Goal: Transaction & Acquisition: Book appointment/travel/reservation

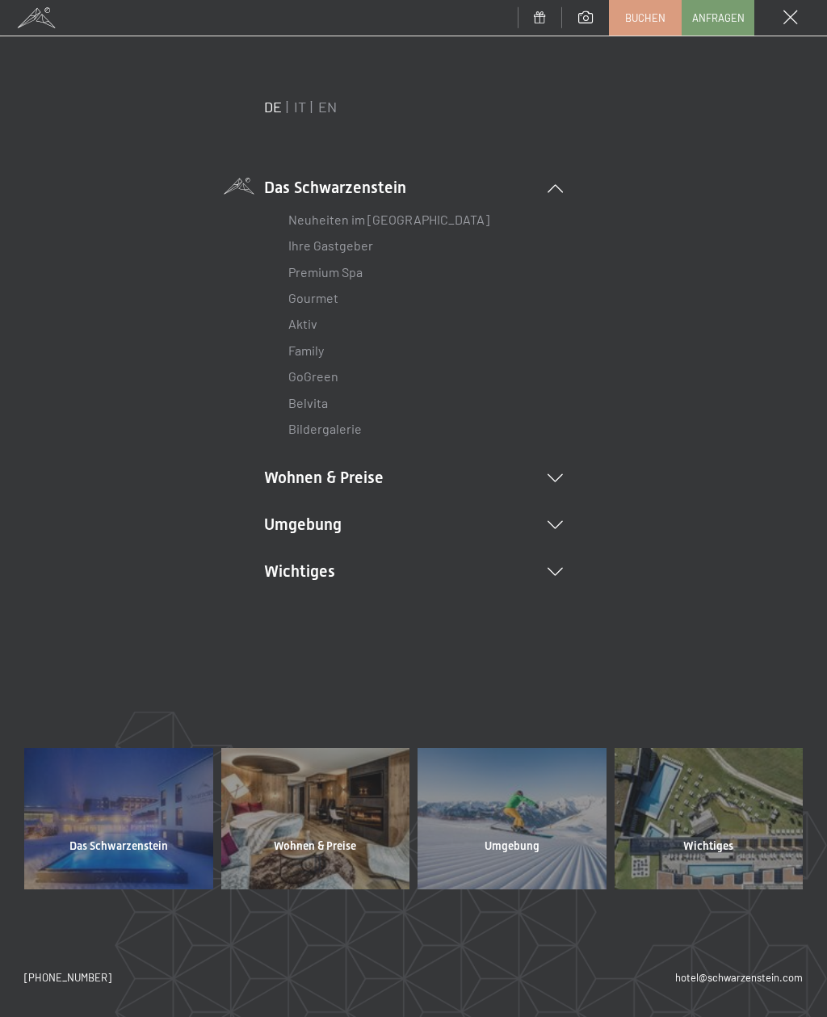
click at [301, 111] on link "IT" at bounding box center [300, 107] width 12 height 18
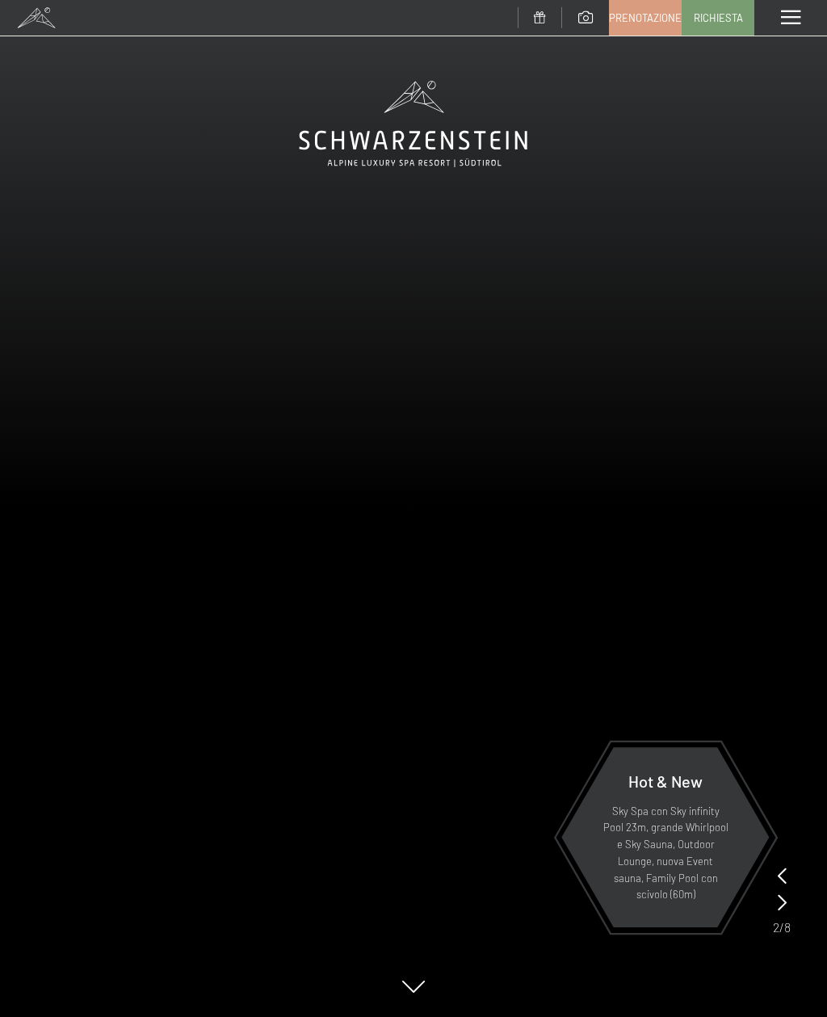
click at [644, 17] on span "Prenotazione" at bounding box center [645, 17] width 73 height 15
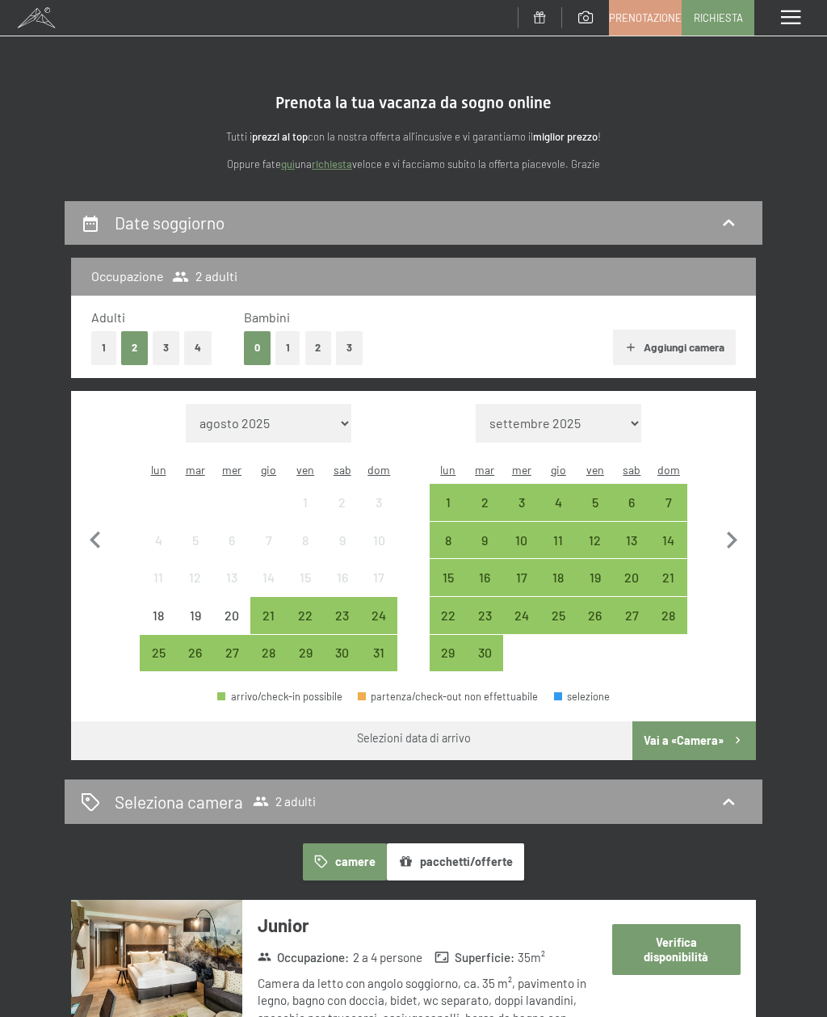
click at [632, 571] on div "20" at bounding box center [632, 588] width 34 height 34
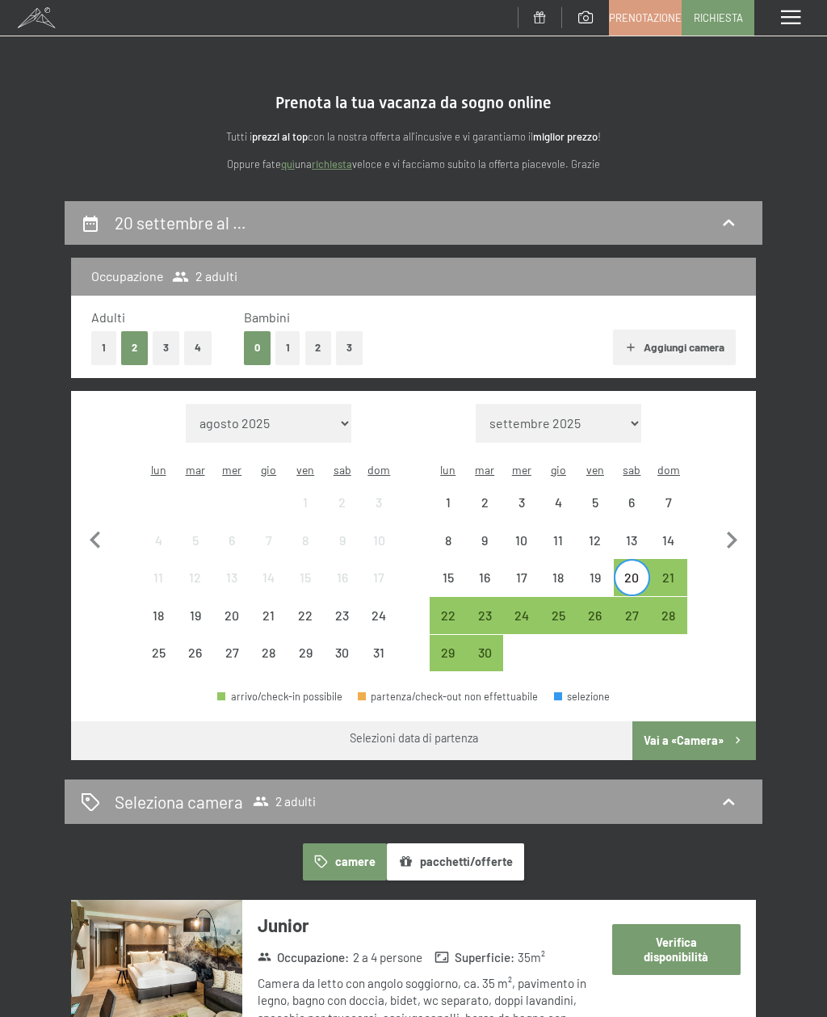
click at [523, 609] on div "24" at bounding box center [522, 626] width 34 height 34
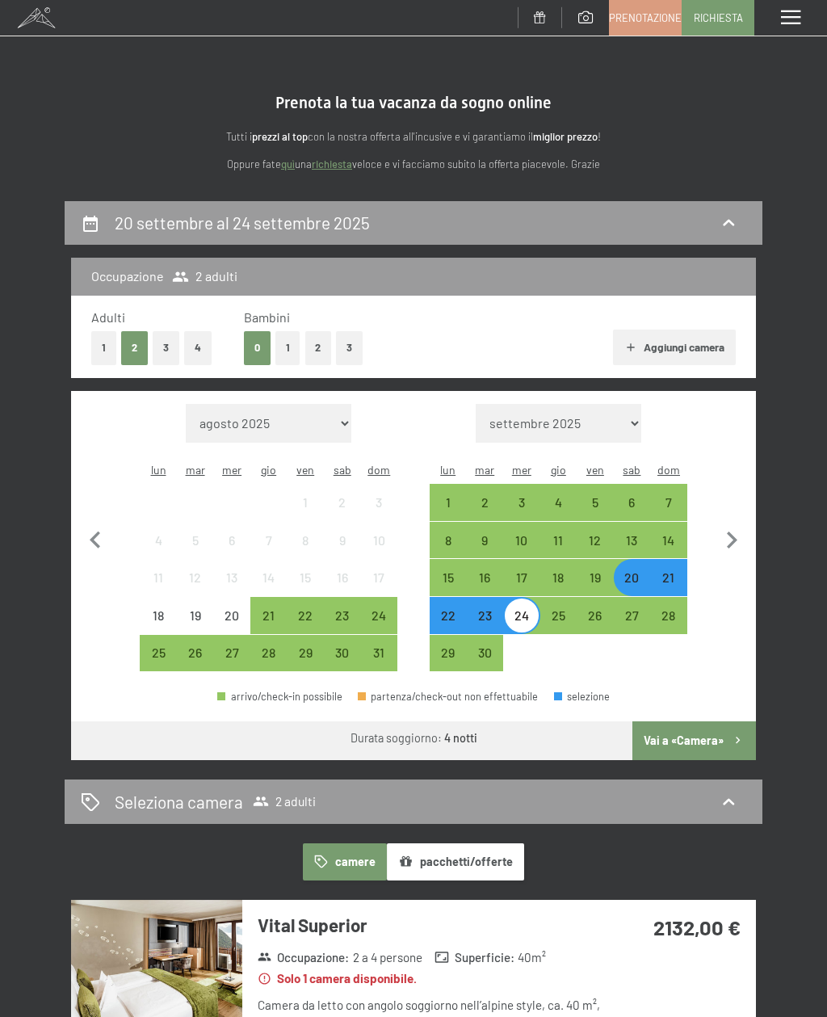
click at [710, 723] on button "Vai a «Camera»" at bounding box center [694, 740] width 124 height 39
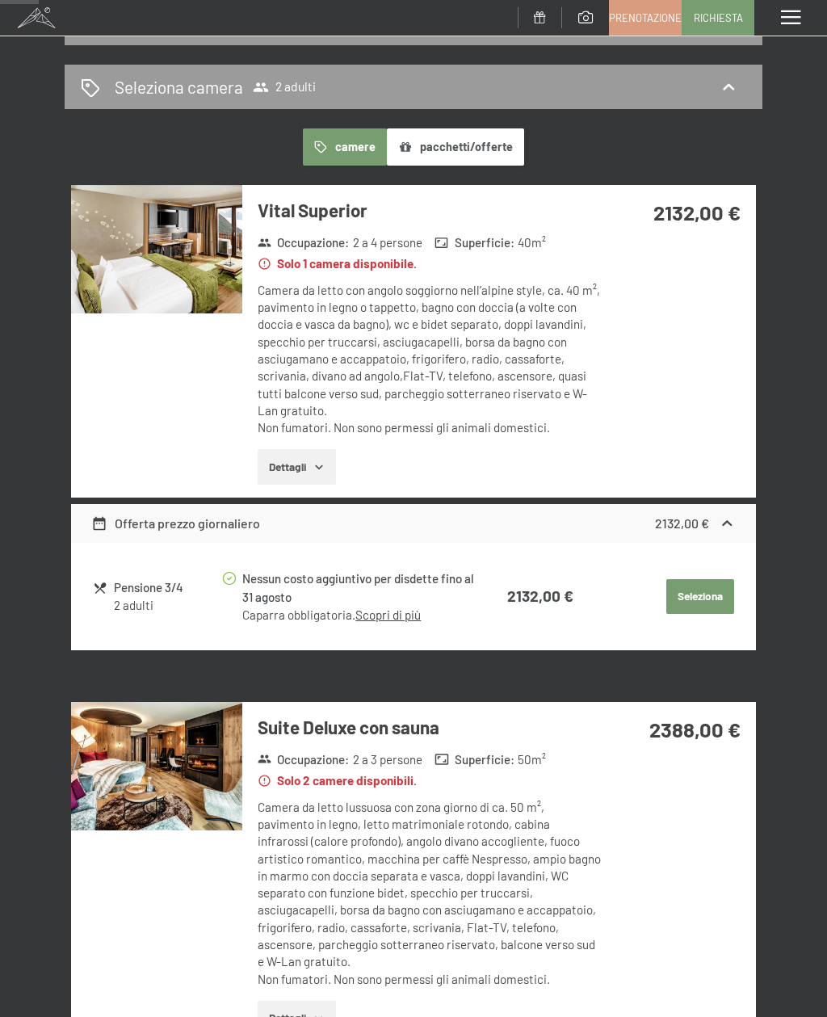
click at [115, 274] on img at bounding box center [156, 249] width 171 height 128
click at [808, 19] on div "Menu" at bounding box center [790, 18] width 73 height 36
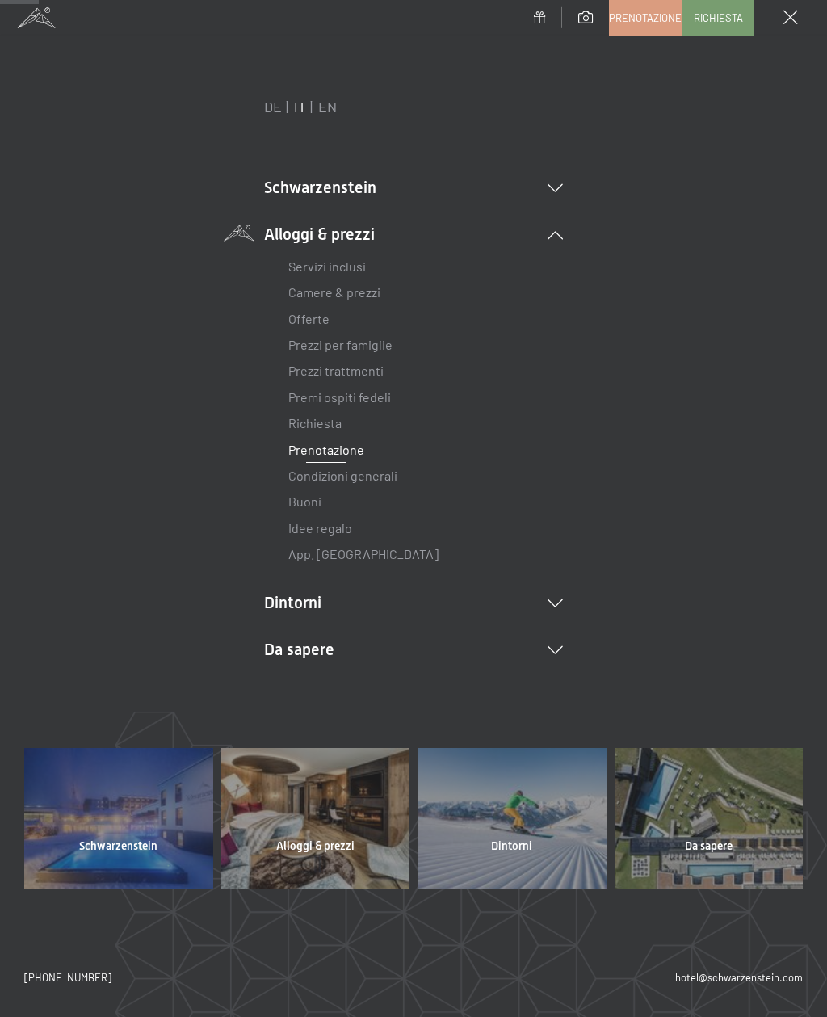
click at [794, 20] on span at bounding box center [790, 17] width 15 height 15
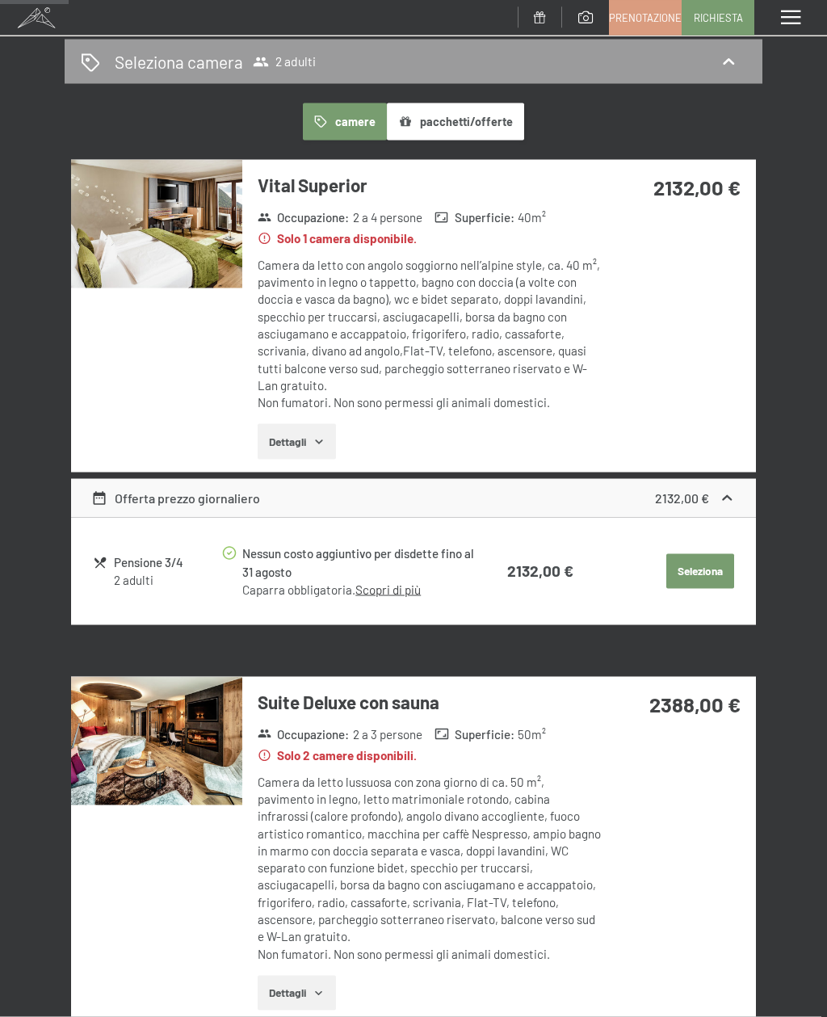
scroll to position [215, 0]
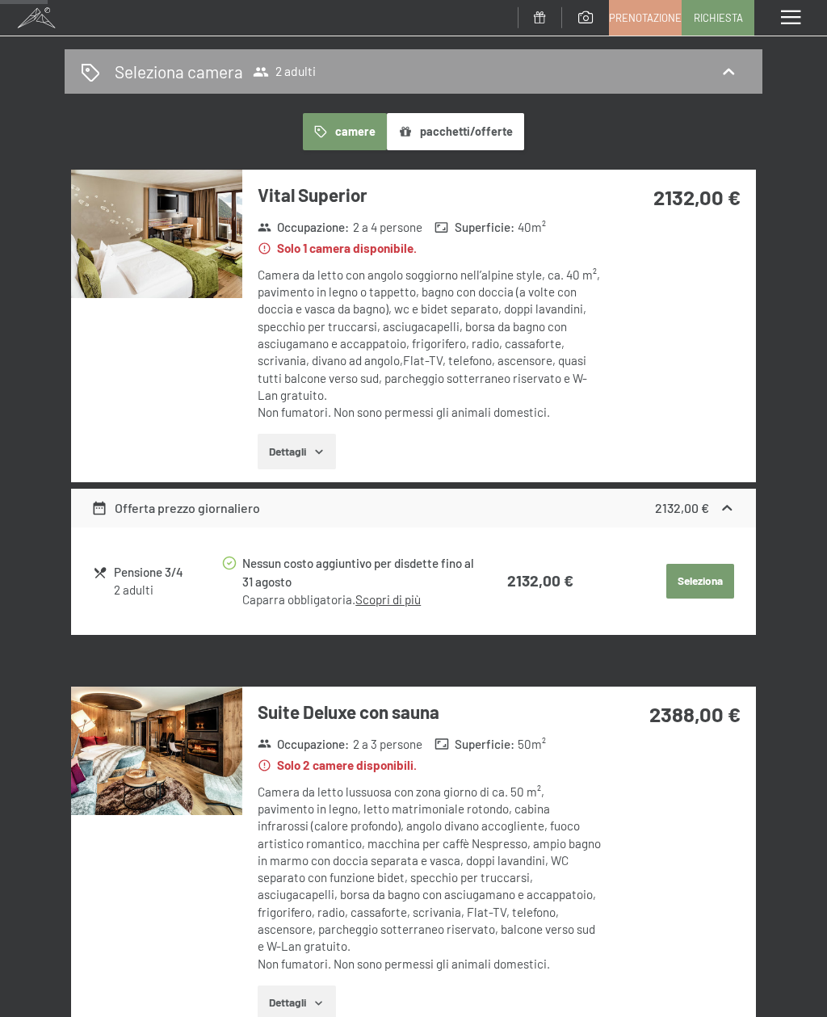
click at [721, 571] on button "Seleziona" at bounding box center [699, 582] width 67 height 36
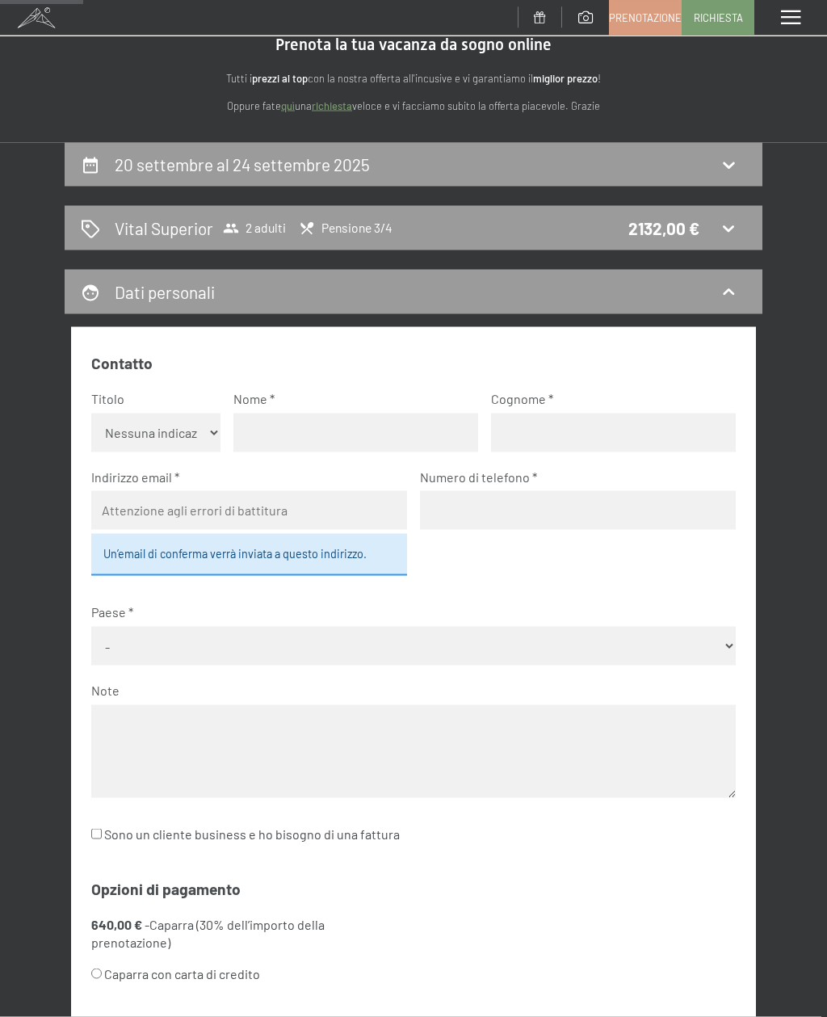
scroll to position [0, 0]
